Goal: Information Seeking & Learning: Learn about a topic

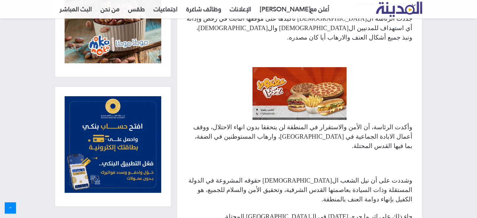
scroll to position [313, 0]
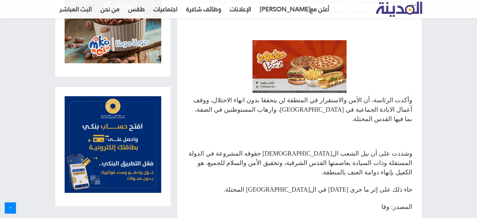
click at [335, 95] on p "وأكدت الرئاسة، أن الأمن والاستقرار في المنطقة لن يتحققا بدون انهاء الاحتلال، وو…" at bounding box center [300, 109] width 226 height 28
click at [341, 95] on p "وأكدت الرئاسة، أن الأمن والاستقرار في المنطقة لن يتحققا بدون انهاء الاحتلال، وو…" at bounding box center [300, 109] width 226 height 28
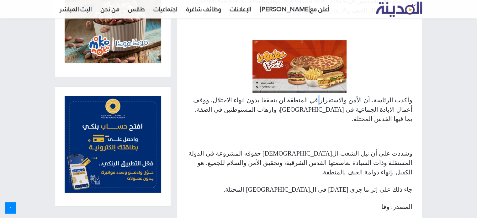
click at [341, 95] on p "وأكدت الرئاسة، أن الأمن والاستقرار في المنطقة لن يتحققا بدون انهاء الاحتلال، وو…" at bounding box center [300, 109] width 226 height 28
click at [364, 95] on p "وأكدت الرئاسة، أن الأمن والاستقرار في المنطقة لن يتحققا بدون انهاء الاحتلال، وو…" at bounding box center [300, 109] width 226 height 28
click at [305, 95] on p "وأكدت الرئاسة، أن الأمن والاستقرار في المنطقة لن يتحققا بدون انهاء الاحتلال، وو…" at bounding box center [300, 109] width 226 height 28
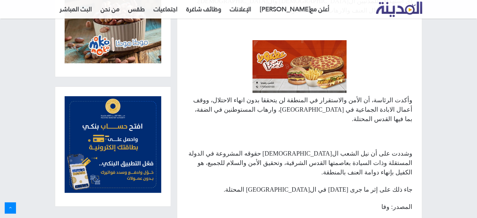
click at [297, 95] on p "وأكدت الرئاسة، أن الأمن والاستقرار في المنطقة لن يتحققا بدون انهاء الاحتلال، وو…" at bounding box center [300, 109] width 226 height 28
click at [287, 95] on p "وأكدت الرئاسة، أن الأمن والاستقرار في المنطقة لن يتحققا بدون انهاء الاحتلال، وو…" at bounding box center [300, 109] width 226 height 28
click at [257, 95] on p "وأكدت الرئاسة، أن الأمن والاستقرار في المنطقة لن يتحققا بدون انهاء الاحتلال، وو…" at bounding box center [300, 109] width 226 height 28
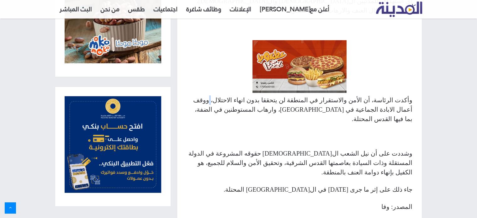
click at [257, 95] on p "وأكدت الرئاسة، أن الأمن والاستقرار في المنطقة لن يتحققا بدون انهاء الاحتلال، وو…" at bounding box center [300, 109] width 226 height 28
click at [242, 95] on p "وأكدت الرئاسة، أن الأمن والاستقرار في المنطقة لن يتحققا بدون انهاء الاحتلال، وو…" at bounding box center [300, 109] width 226 height 28
click at [227, 95] on p "وأكدت الرئاسة، أن الأمن والاستقرار في المنطقة لن يتحققا بدون انهاء الاحتلال، وو…" at bounding box center [300, 109] width 226 height 28
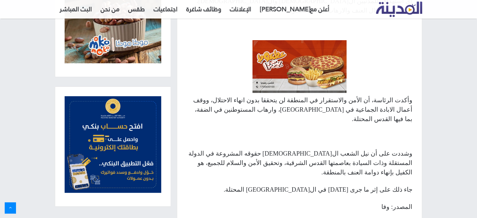
click at [335, 149] on p "وشددت على أن نيل الشعب ال[DEMOGRAPHIC_DATA] حقوقه المشروعة في الدولة المستقلة و…" at bounding box center [300, 163] width 226 height 28
click at [320, 149] on p "وشددت على أن نيل الشعب ال[DEMOGRAPHIC_DATA] حقوقه المشروعة في الدولة المستقلة و…" at bounding box center [300, 163] width 226 height 28
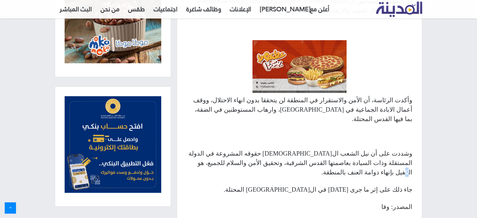
click at [320, 149] on p "وشددت على أن نيل الشعب ال[DEMOGRAPHIC_DATA] حقوقه المشروعة في الدولة المستقلة و…" at bounding box center [300, 163] width 226 height 28
click at [308, 149] on p "وشددت على أن نيل الشعب ال[DEMOGRAPHIC_DATA] حقوقه المشروعة في الدولة المستقلة و…" at bounding box center [300, 163] width 226 height 28
click at [296, 149] on p "وشددت على أن نيل الشعب ال[DEMOGRAPHIC_DATA] حقوقه المشروعة في الدولة المستقلة و…" at bounding box center [300, 163] width 226 height 28
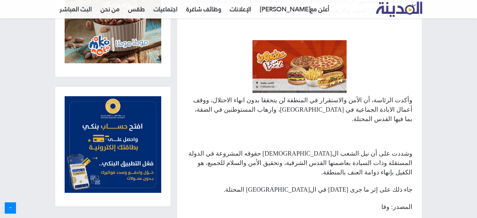
click at [221, 149] on p "وشددت على أن نيل الشعب ال[DEMOGRAPHIC_DATA] حقوقه المشروعة في الدولة المستقلة و…" at bounding box center [300, 163] width 226 height 28
click at [210, 149] on p "وشددت على أن نيل الشعب ال[DEMOGRAPHIC_DATA] حقوقه المشروعة في الدولة المستقلة و…" at bounding box center [300, 163] width 226 height 28
click at [311, 98] on p "وأكدت الرئاسة، أن الأمن والاستقرار في المنطقة لن يتحققا بدون انهاء الاحتلال، وو…" at bounding box center [300, 109] width 226 height 28
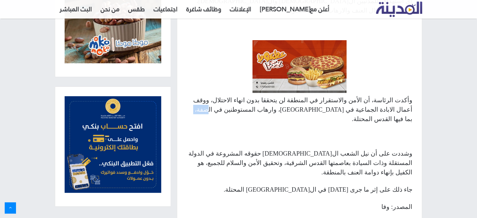
click at [311, 98] on p "وأكدت الرئاسة، أن الأمن والاستقرار في المنطقة لن يتحققا بدون انهاء الاحتلال، وو…" at bounding box center [300, 109] width 226 height 28
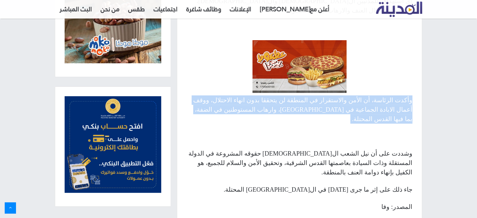
click at [311, 98] on p "وأكدت الرئاسة، أن الأمن والاستقرار في المنطقة لن يتحققا بدون انهاء الاحتلال، وو…" at bounding box center [300, 109] width 226 height 28
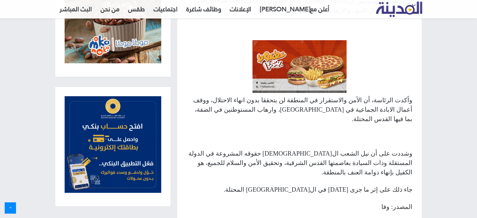
click at [258, 95] on p "وأكدت الرئاسة، أن الأمن والاستقرار في المنطقة لن يتحققا بدون انهاء الاحتلال، وو…" at bounding box center [300, 109] width 226 height 28
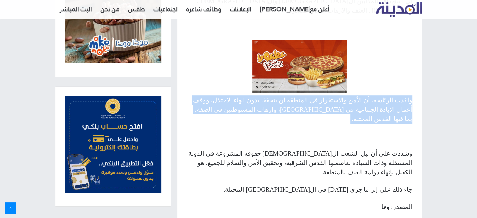
click at [258, 95] on p "وأكدت الرئاسة، أن الأمن والاستقرار في المنطقة لن يتحققا بدون انهاء الاحتلال، وو…" at bounding box center [300, 109] width 226 height 28
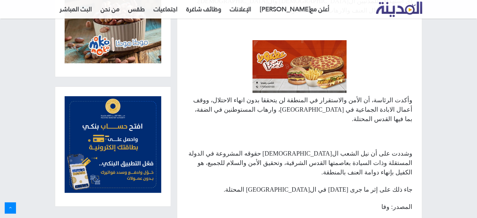
click at [364, 95] on p "وأكدت الرئاسة، أن الأمن والاستقرار في المنطقة لن يتحققا بدون انهاء الاحتلال، وو…" at bounding box center [300, 109] width 226 height 28
click at [369, 101] on p "وأكدت الرئاسة، أن الأمن والاستقرار في المنطقة لن يتحققا بدون انهاء الاحتلال، وو…" at bounding box center [300, 109] width 226 height 28
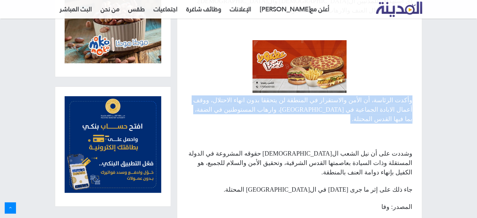
click at [369, 101] on p "وأكدت الرئاسة، أن الأمن والاستقرار في المنطقة لن يتحققا بدون انهاء الاحتلال، وو…" at bounding box center [300, 109] width 226 height 28
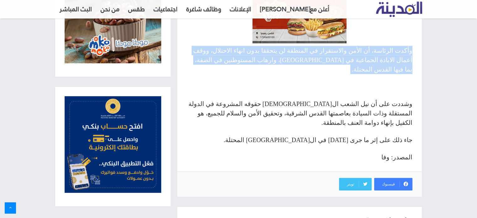
scroll to position [363, 0]
